Goal: Use online tool/utility: Utilize a website feature to perform a specific function

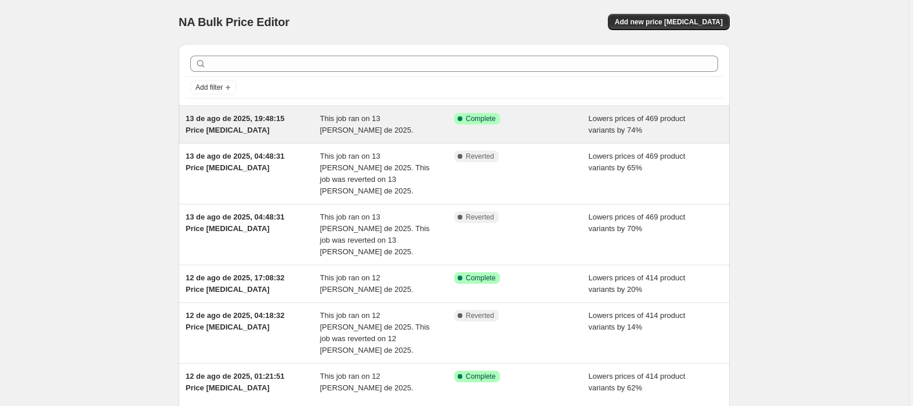
click at [474, 123] on span "Complete" at bounding box center [481, 118] width 30 height 9
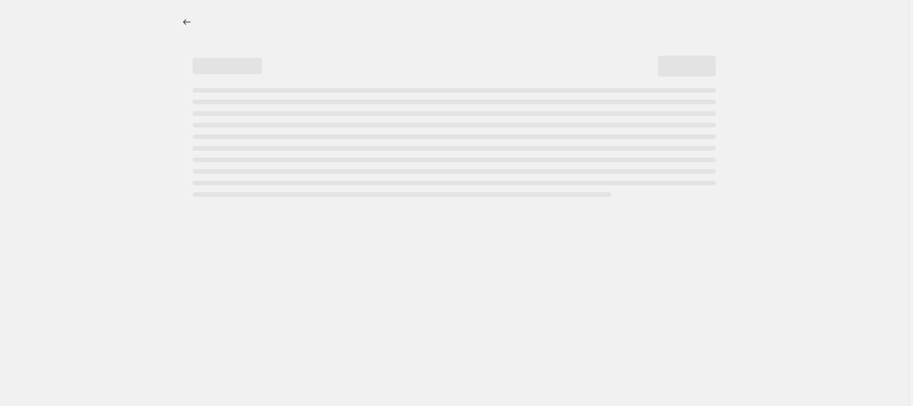
select select "percentage"
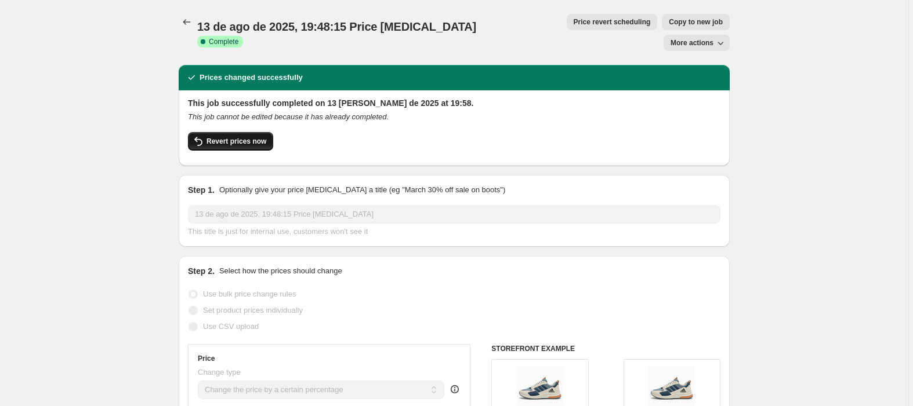
click at [253, 137] on span "Revert prices now" at bounding box center [236, 141] width 60 height 9
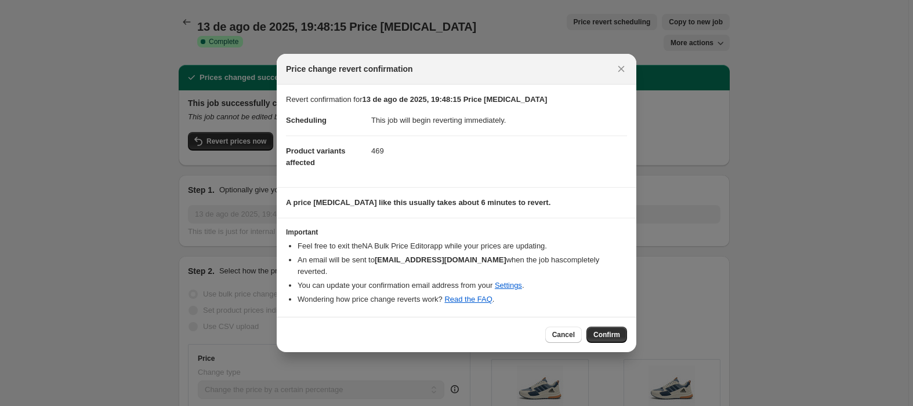
click at [603, 330] on span "Confirm" at bounding box center [606, 334] width 27 height 9
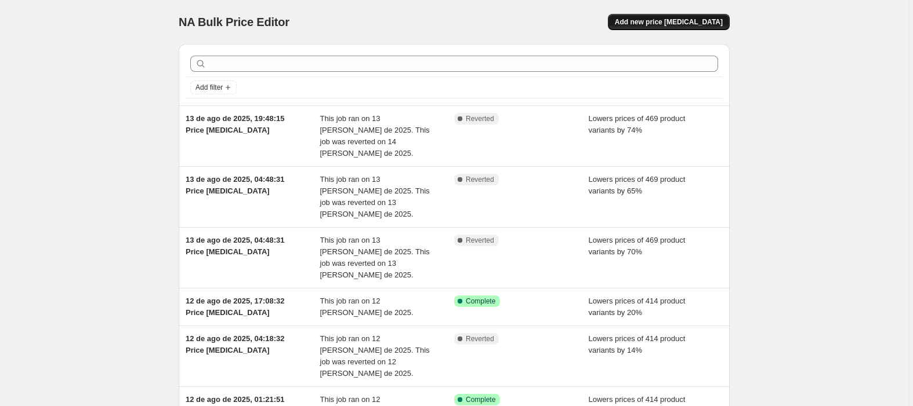
click at [680, 19] on span "Add new price [MEDICAL_DATA]" at bounding box center [669, 21] width 108 height 9
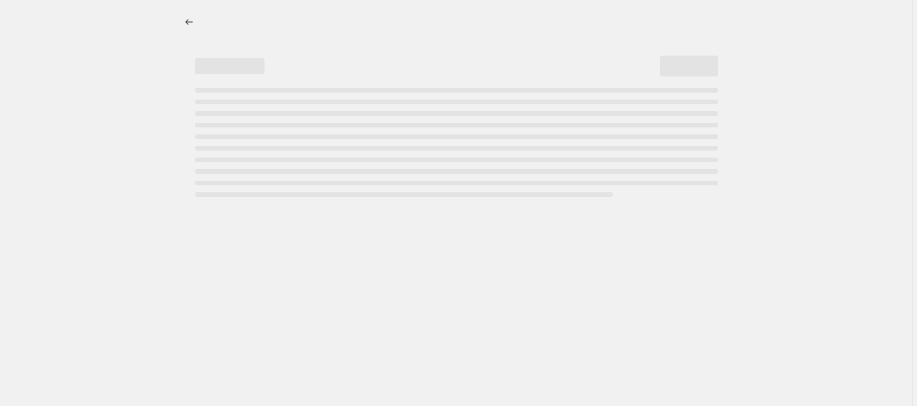
select select "percentage"
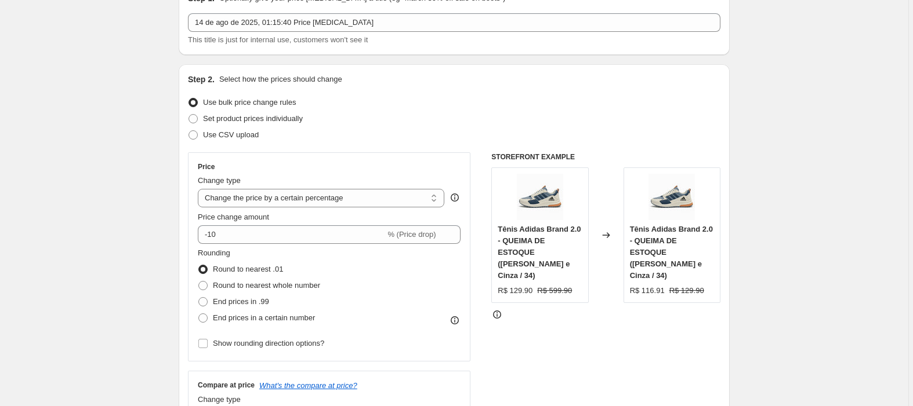
scroll to position [77, 0]
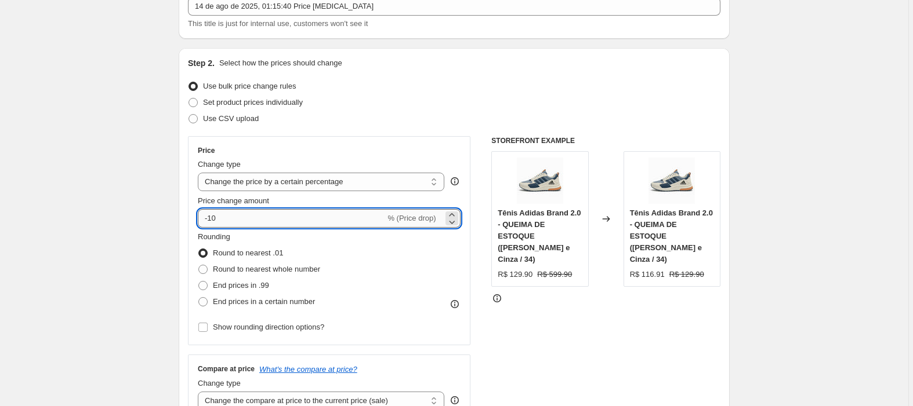
click at [247, 218] on input "-10" at bounding box center [291, 218] width 187 height 19
type input "-1"
type input "-61"
click at [220, 297] on span "End prices in a certain number" at bounding box center [264, 301] width 102 height 9
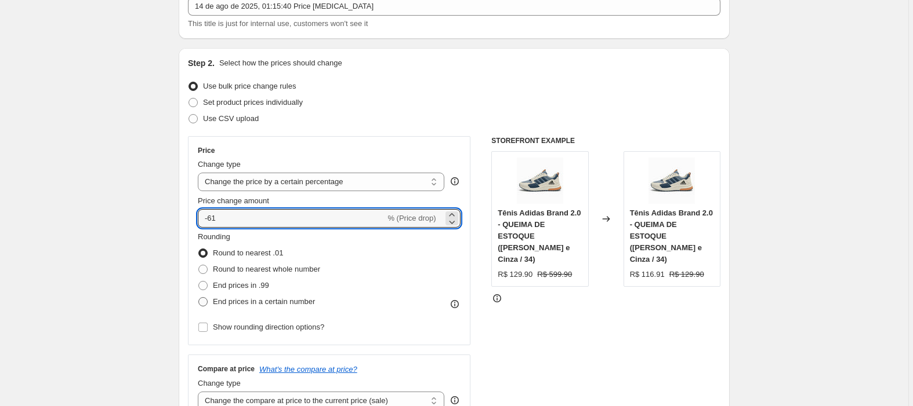
click at [199, 297] on input "End prices in a certain number" at bounding box center [198, 297] width 1 height 1
radio input "true"
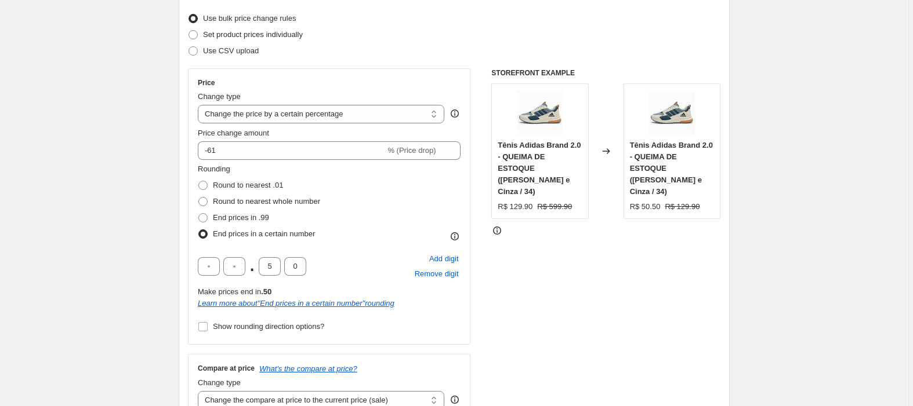
scroll to position [232, 0]
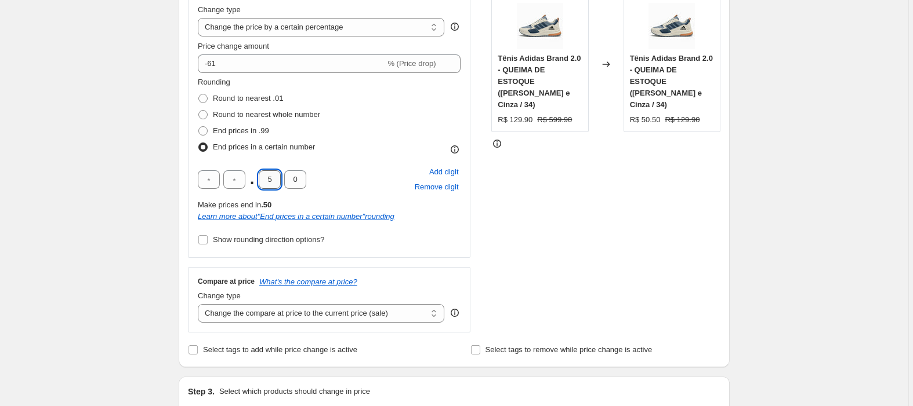
click at [276, 179] on input "5" at bounding box center [270, 179] width 22 height 19
type input "9"
click at [570, 228] on div "STOREFRONT EXAMPLE Tênis Adidas Brand 2.0 - QUEIMA DE ESTOQUE (Branco e Cinza /…" at bounding box center [605, 156] width 229 height 351
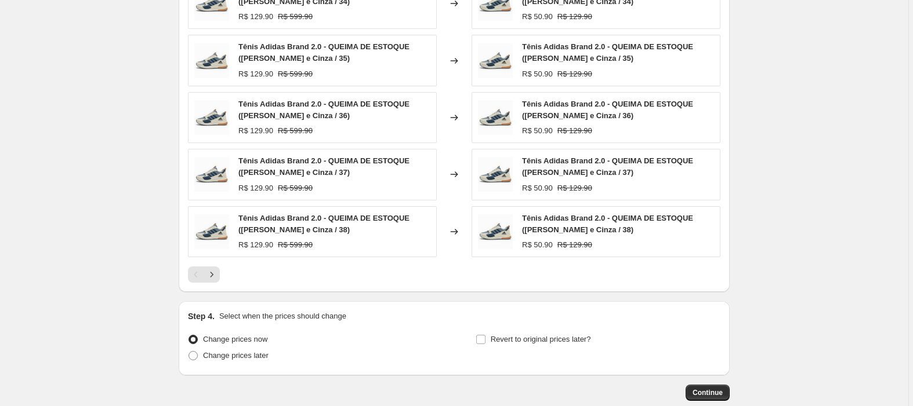
scroll to position [842, 0]
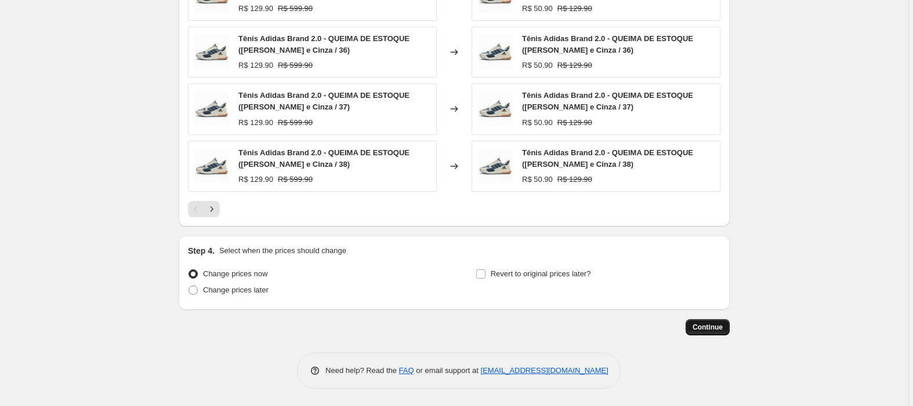
click at [704, 327] on span "Continue" at bounding box center [707, 327] width 30 height 9
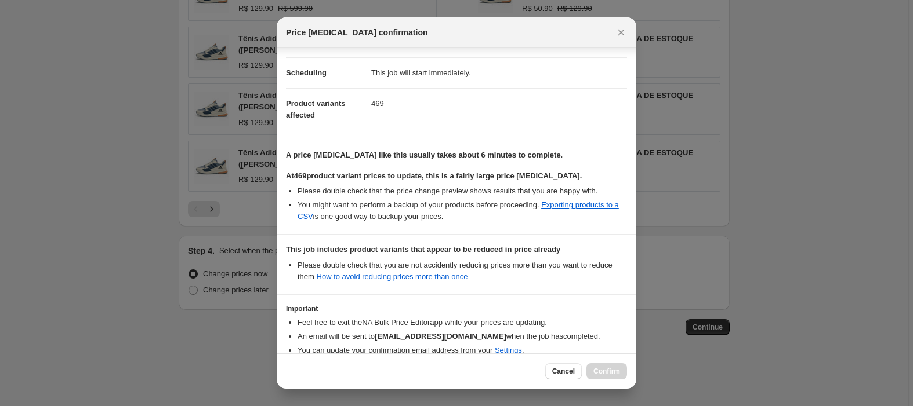
scroll to position [147, 0]
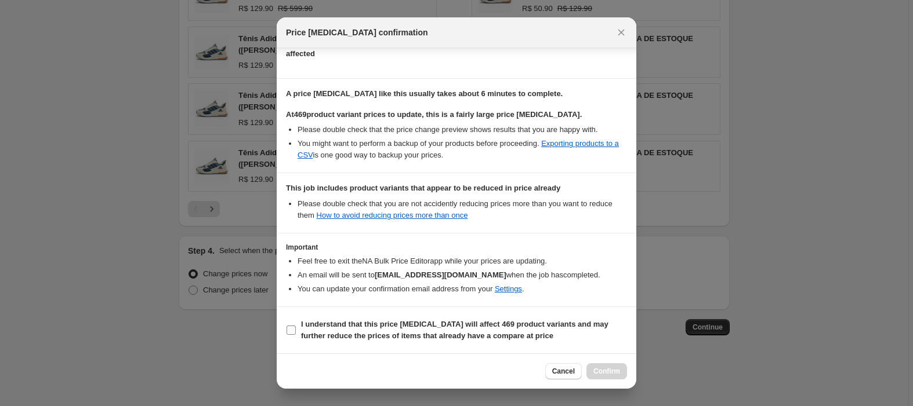
click at [325, 327] on b "I understand that this price change job will affect 469 product variants and ma…" at bounding box center [454, 330] width 307 height 20
click at [296, 327] on input "I understand that this price change job will affect 469 product variants and ma…" at bounding box center [290, 330] width 9 height 9
checkbox input "true"
click at [612, 370] on span "Confirm" at bounding box center [606, 371] width 27 height 9
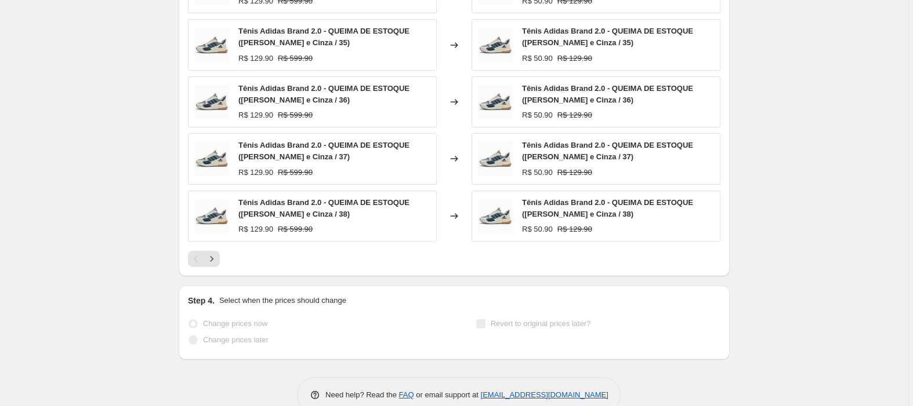
scroll to position [872, 0]
